Goal: Task Accomplishment & Management: Use online tool/utility

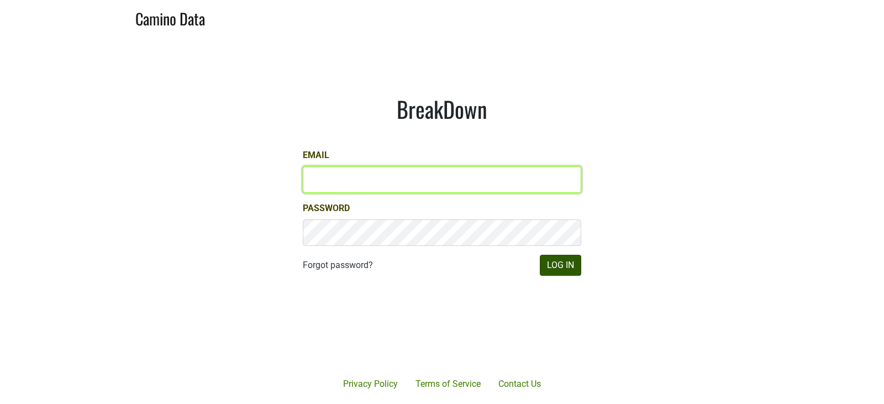
type input "[EMAIL_ADDRESS][DOMAIN_NAME]"
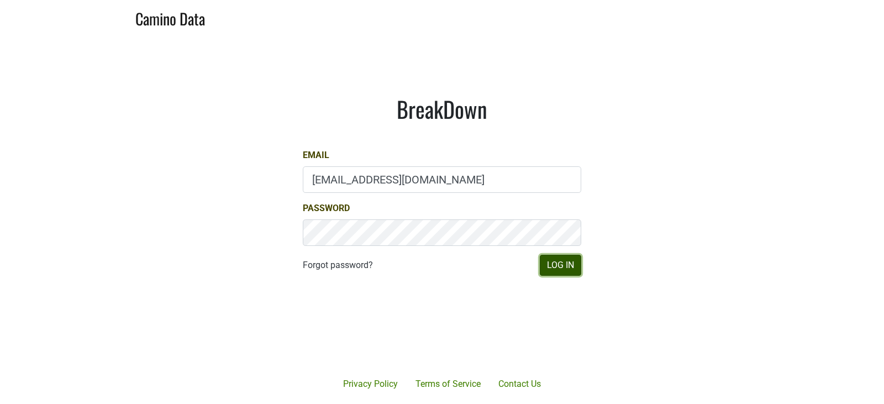
click at [548, 259] on button "Log In" at bounding box center [560, 265] width 41 height 21
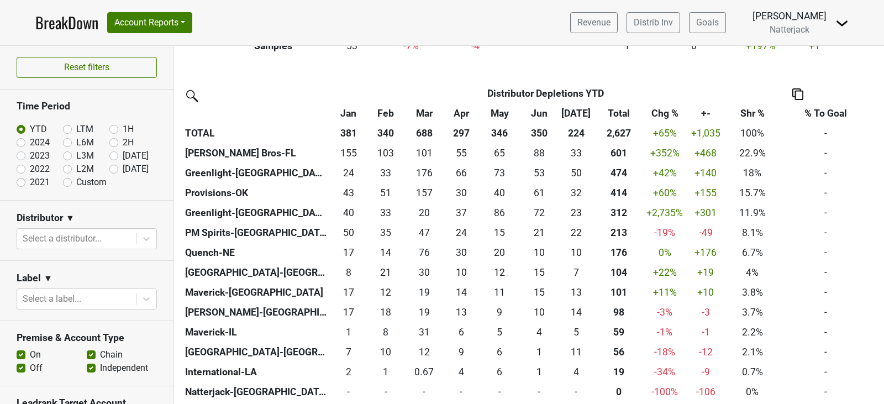
scroll to position [240, 0]
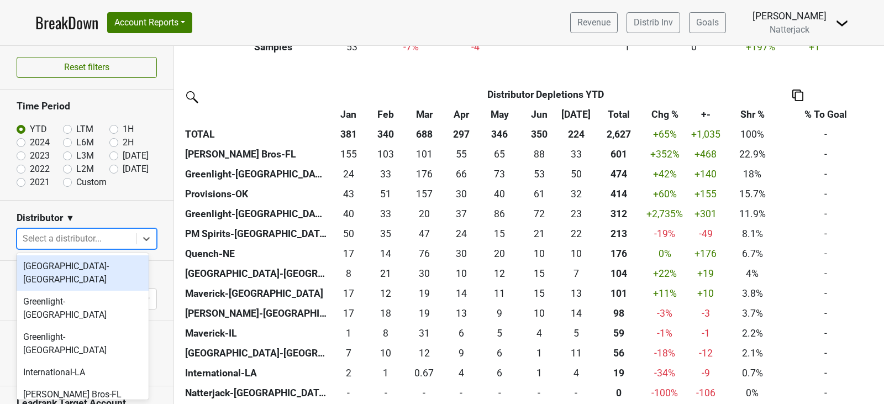
click at [114, 235] on div at bounding box center [77, 238] width 108 height 15
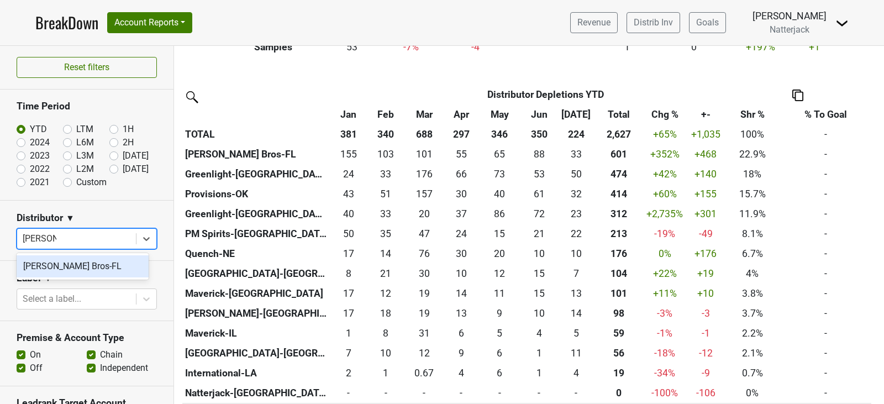
type input "[PERSON_NAME]"
